Goal: Task Accomplishment & Management: Use online tool/utility

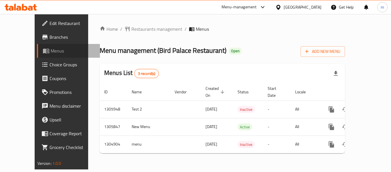
click at [51, 50] on span "Menus" at bounding box center [73, 50] width 45 height 7
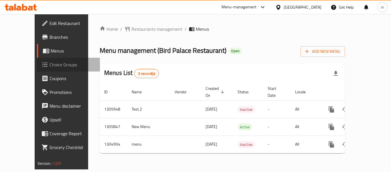
click at [50, 63] on span "Choice Groups" at bounding box center [73, 64] width 46 height 7
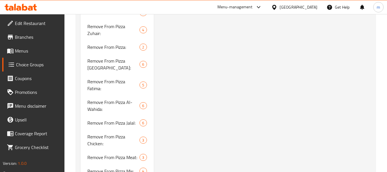
scroll to position [1060, 0]
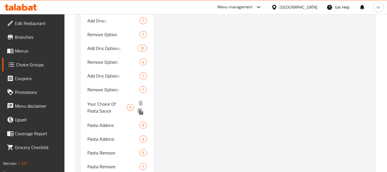
scroll to position [2060, 0]
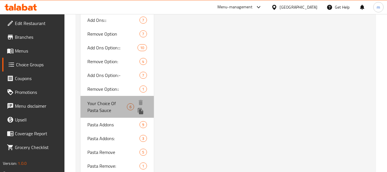
click at [111, 100] on span "Your Choice Of Pasta Sauce" at bounding box center [107, 107] width 40 height 14
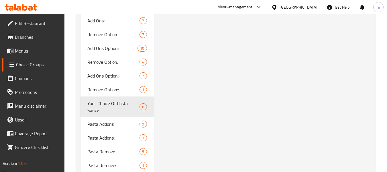
type input "Your Choice Of Pasta Sauce"
type input "اختيارك من صلصة المكرونة"
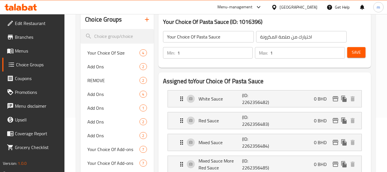
scroll to position [36, 0]
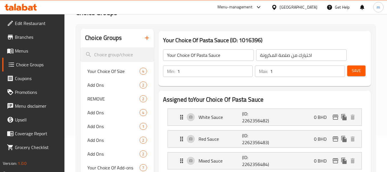
click at [25, 5] on icon at bounding box center [21, 7] width 32 height 7
